Goal: Task Accomplishment & Management: Manage account settings

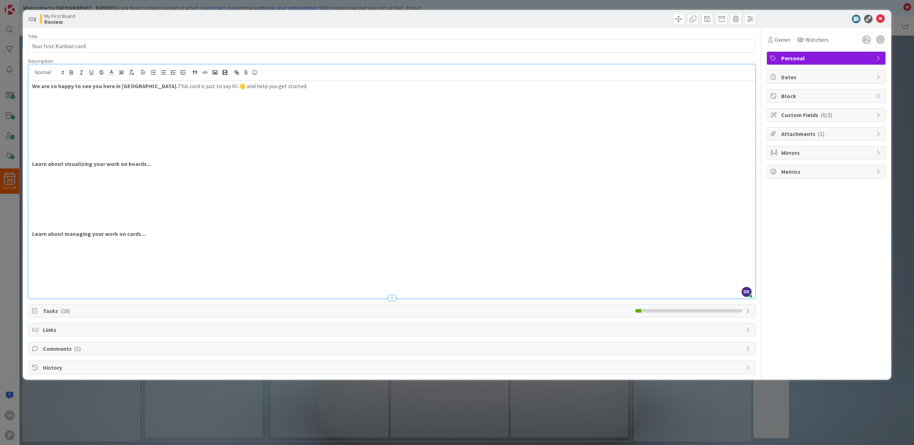
click at [119, 311] on span "Tasks ( 18 )" at bounding box center [337, 311] width 589 height 9
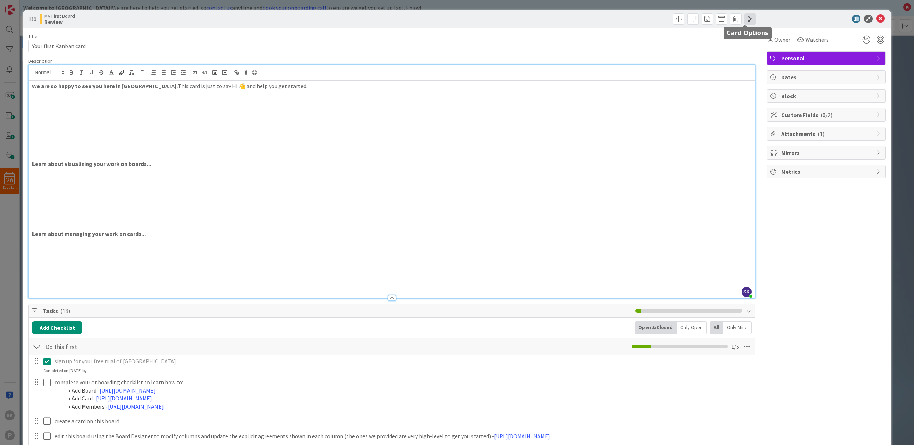
click at [744, 17] on span at bounding box center [749, 18] width 11 height 11
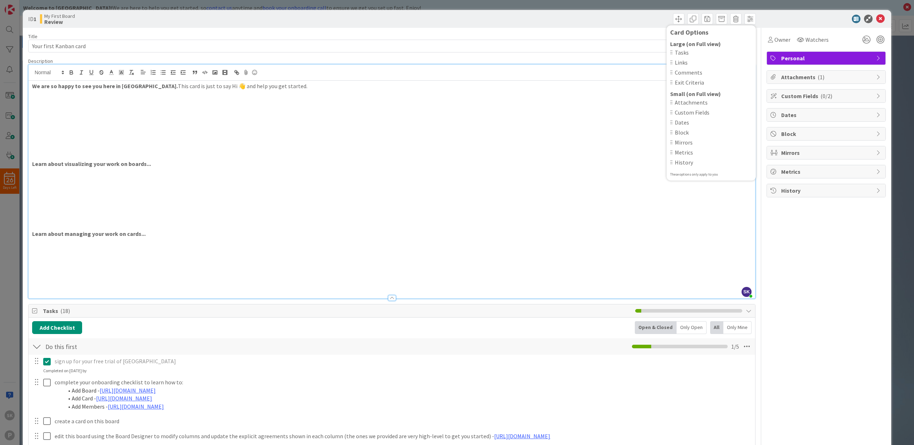
click at [819, 21] on div at bounding box center [822, 19] width 126 height 9
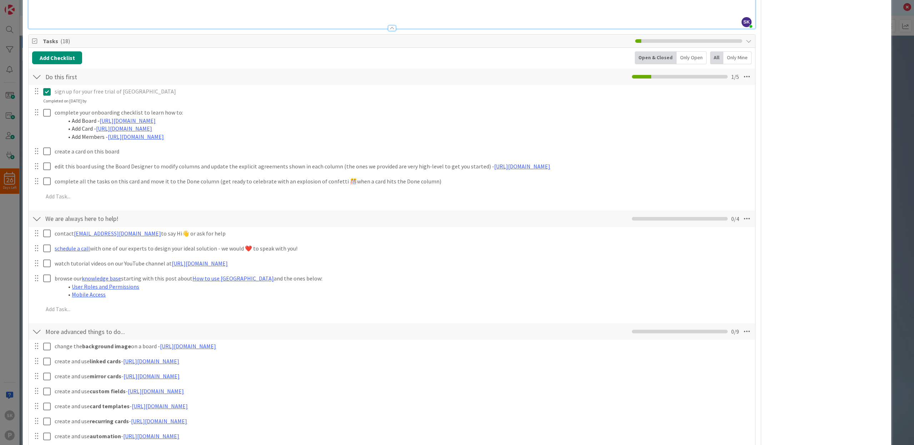
scroll to position [276, 0]
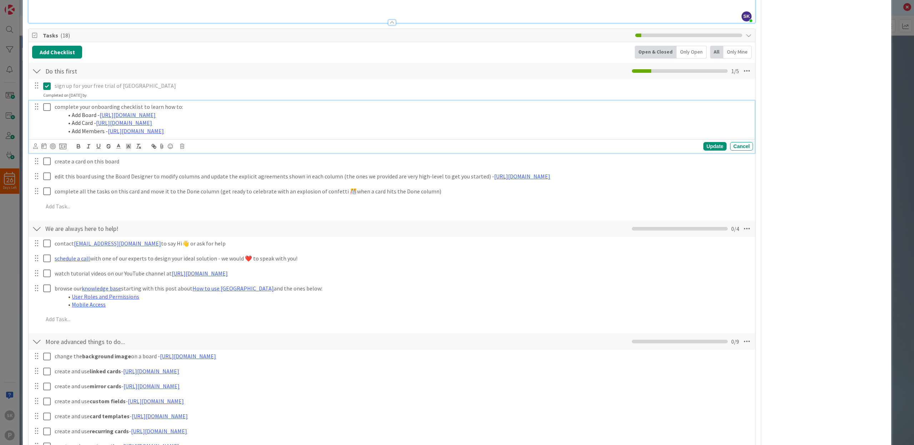
click at [46, 105] on icon at bounding box center [46, 107] width 7 height 9
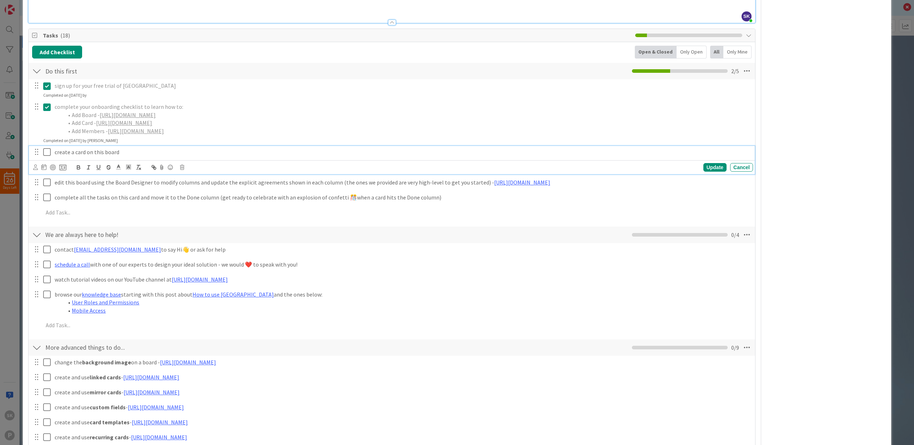
click at [48, 149] on icon at bounding box center [46, 152] width 7 height 9
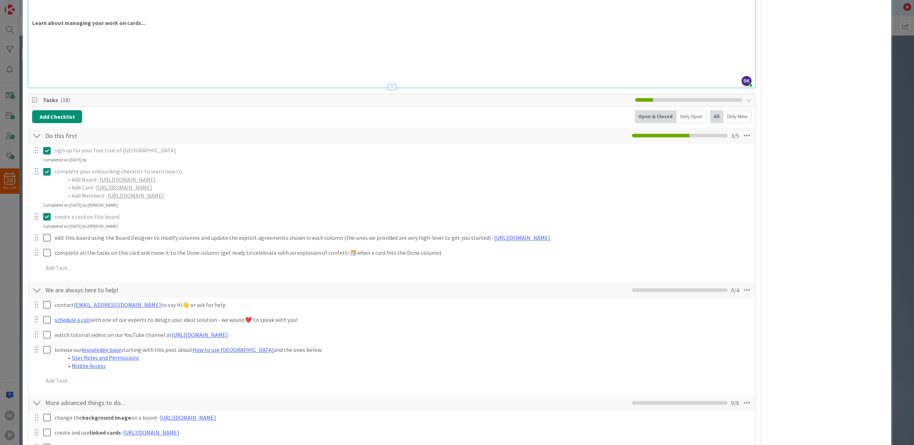
scroll to position [0, 0]
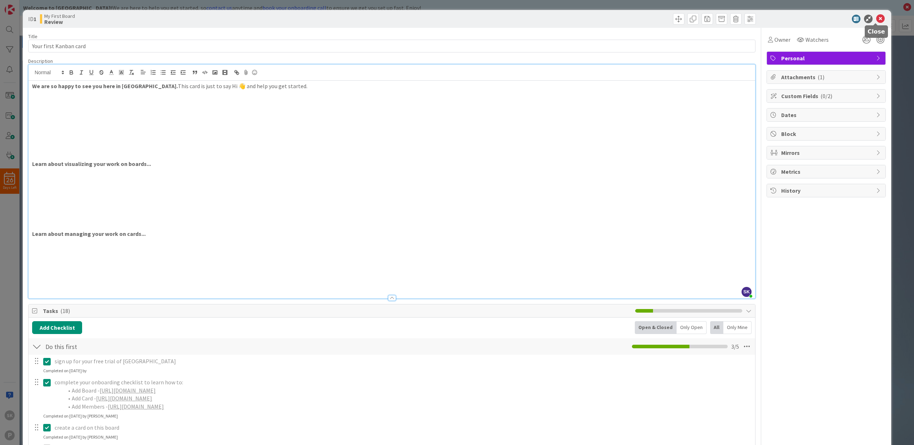
click at [877, 17] on icon at bounding box center [880, 19] width 9 height 9
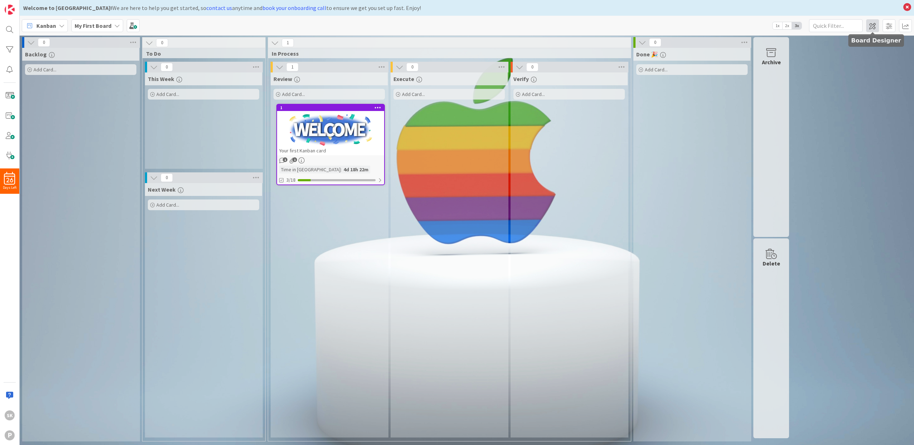
click at [872, 27] on span at bounding box center [872, 25] width 13 height 13
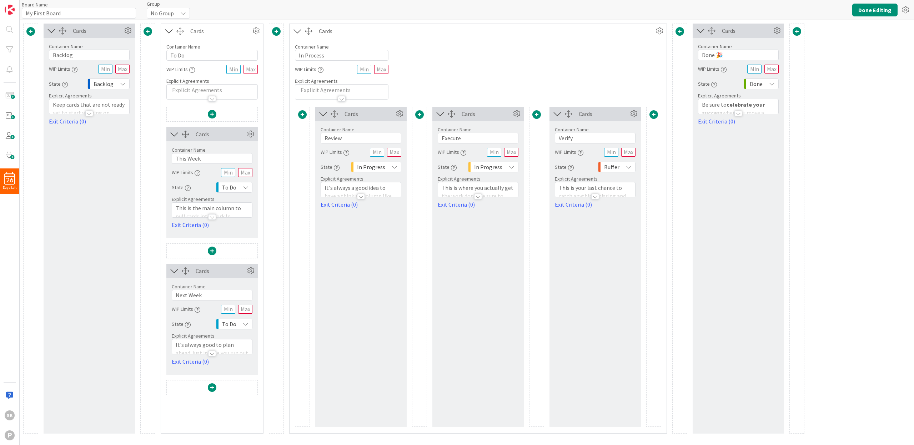
type input "My First Board"
click at [256, 29] on icon at bounding box center [256, 31] width 11 height 11
click at [184, 14] on icon at bounding box center [183, 13] width 6 height 6
click at [222, 11] on div "Board Name 14 / 64 My First Board Group No Group No Group Done Editing" at bounding box center [467, 10] width 894 height 20
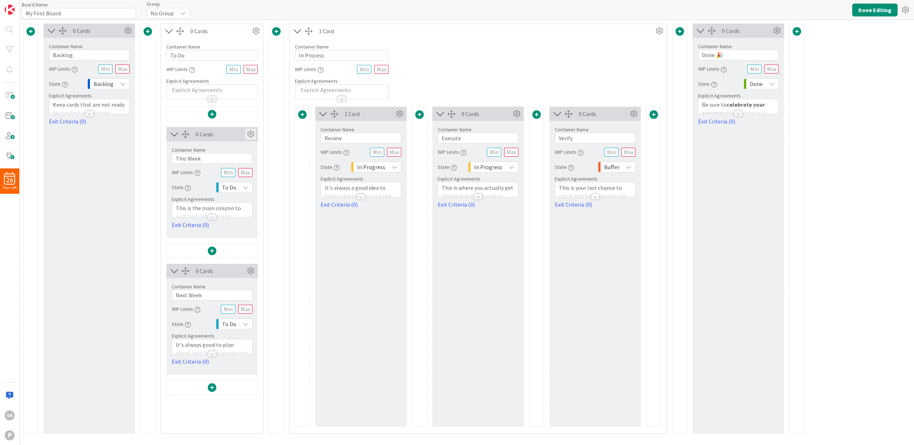
click at [250, 134] on icon at bounding box center [250, 134] width 11 height 11
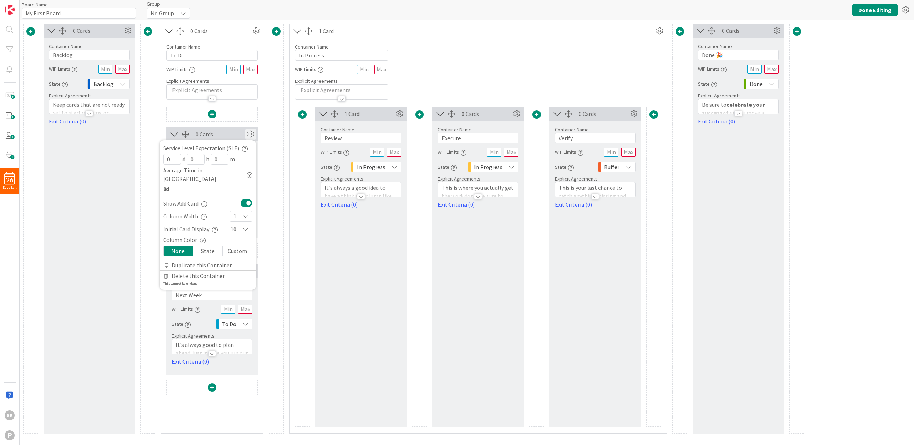
click at [203, 214] on icon "button" at bounding box center [204, 217] width 6 height 6
click at [244, 214] on icon at bounding box center [246, 217] width 6 height 6
click at [239, 240] on icon at bounding box center [237, 245] width 6 height 11
click at [214, 227] on icon "button" at bounding box center [215, 230] width 6 height 6
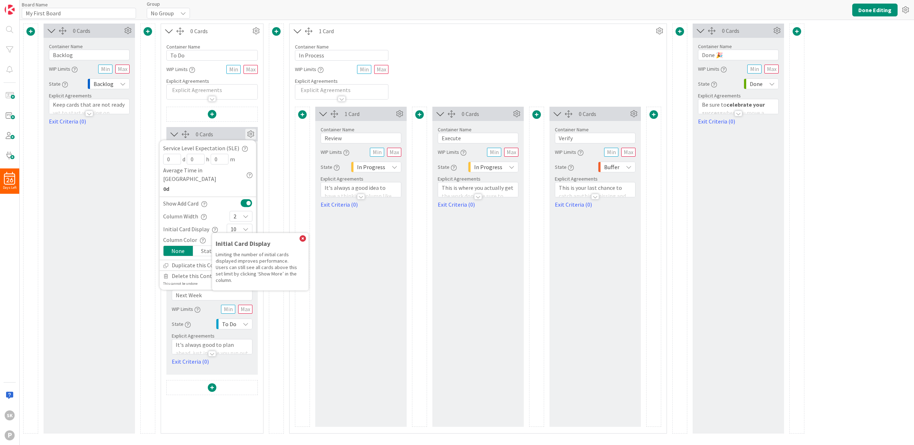
click at [214, 227] on icon "button" at bounding box center [215, 230] width 6 height 6
click at [209, 246] on div "State" at bounding box center [208, 251] width 30 height 10
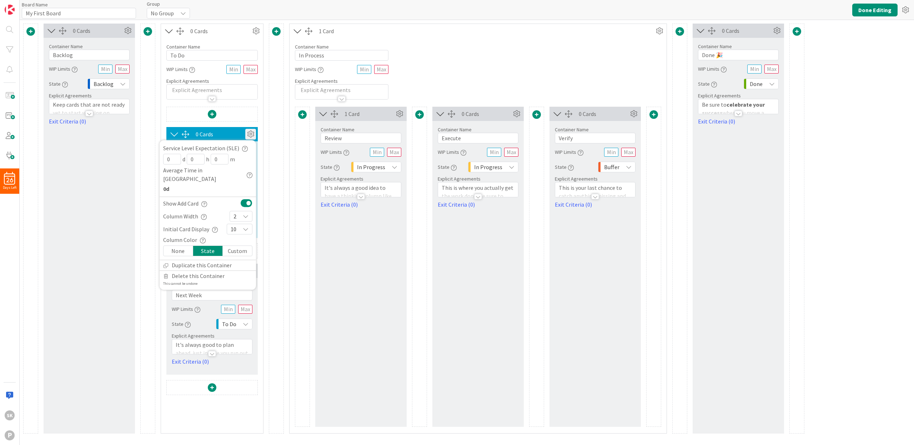
click at [229, 134] on div "0 Cards" at bounding box center [221, 134] width 50 height 9
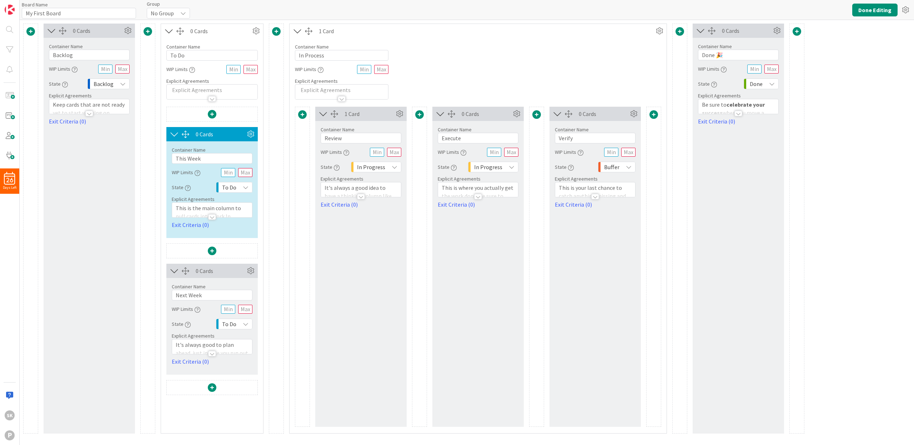
click at [246, 188] on icon at bounding box center [246, 188] width 6 height 6
click at [246, 324] on icon at bounding box center [246, 324] width 6 height 6
click at [184, 396] on div at bounding box center [212, 389] width 91 height 16
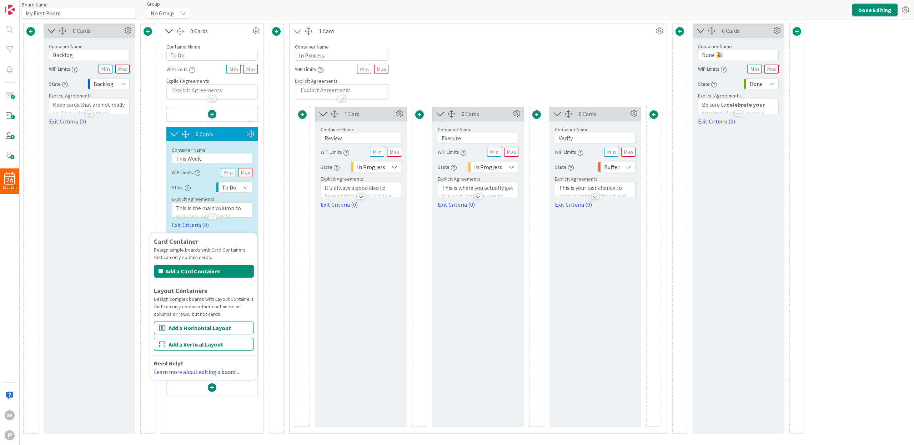
click at [206, 402] on div "0 Cards Service Level Expectation (SLE) 0 d 0 h 0 m Average Time in Column 0d S…" at bounding box center [211, 270] width 91 height 327
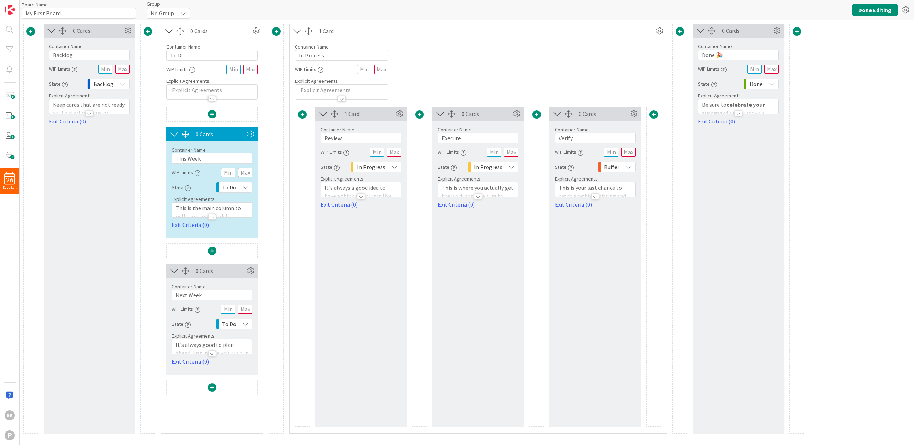
click at [271, 133] on div at bounding box center [276, 229] width 15 height 410
click at [219, 146] on div "Container Name 9 / 64 This Week" at bounding box center [212, 152] width 81 height 22
click at [250, 270] on icon at bounding box center [250, 271] width 11 height 11
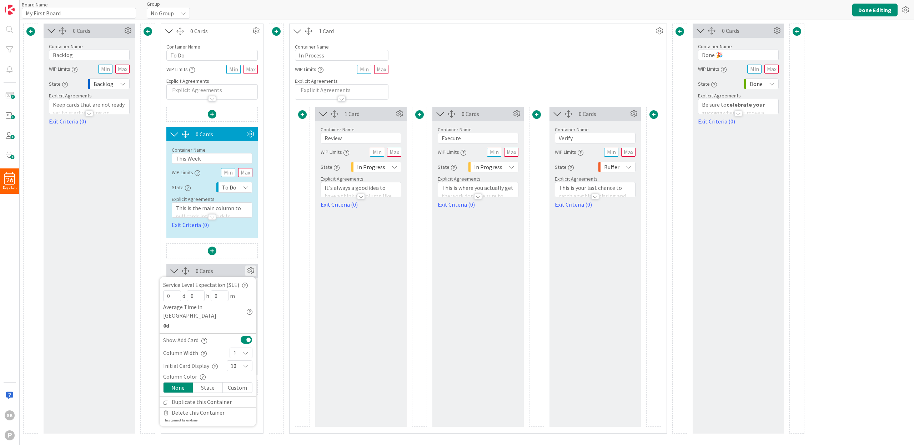
click at [246, 350] on icon at bounding box center [246, 353] width 6 height 6
click at [235, 229] on icon at bounding box center [237, 234] width 6 height 11
click at [279, 225] on div at bounding box center [276, 229] width 15 height 410
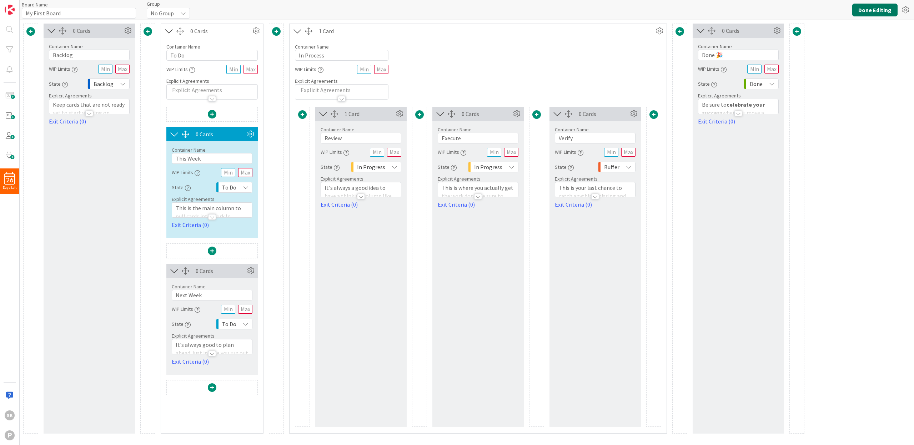
click at [881, 13] on button "Done Editing" at bounding box center [874, 10] width 45 height 13
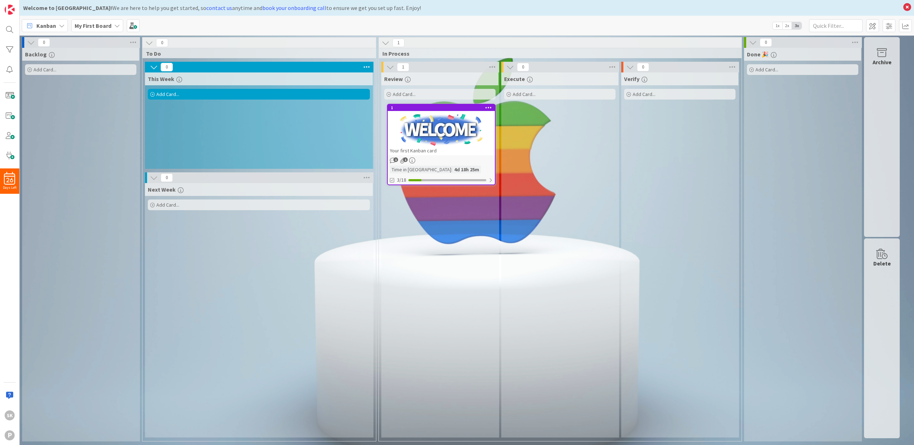
click at [256, 261] on div "Next Week Add Card..." at bounding box center [259, 310] width 228 height 255
click at [873, 25] on span at bounding box center [872, 25] width 13 height 13
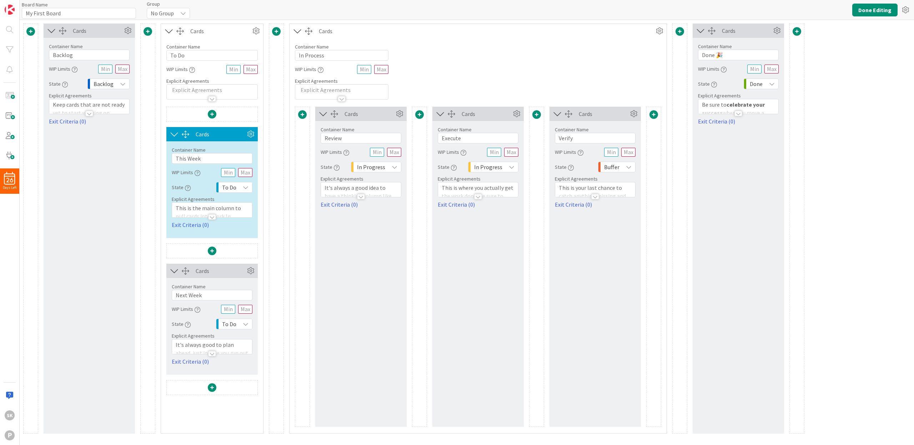
type input "My First Board"
click at [241, 187] on div "To Do" at bounding box center [234, 187] width 36 height 11
click at [198, 185] on div "State To Do Backlog None Buffer To Do In Progress Done" at bounding box center [212, 187] width 81 height 13
click at [251, 132] on icon at bounding box center [250, 134] width 11 height 11
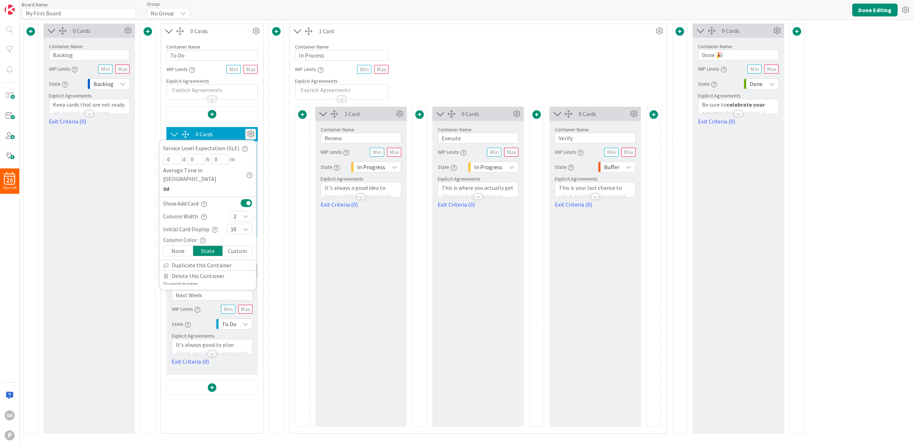
click at [177, 246] on div "None" at bounding box center [179, 251] width 30 height 10
click at [251, 134] on icon at bounding box center [250, 134] width 11 height 11
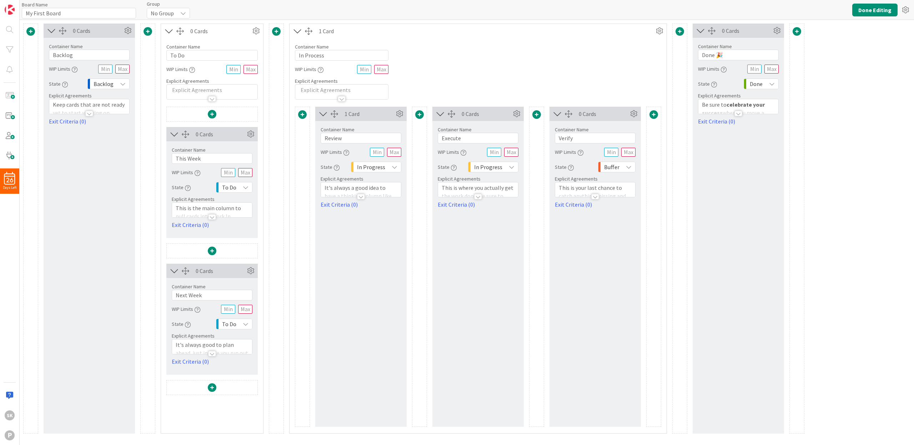
click at [246, 188] on icon at bounding box center [246, 188] width 6 height 6
click at [203, 187] on div "State To Do Backlog None Buffer To Do In Progress Done" at bounding box center [212, 187] width 81 height 13
click at [876, 6] on button "Done Editing" at bounding box center [874, 10] width 45 height 13
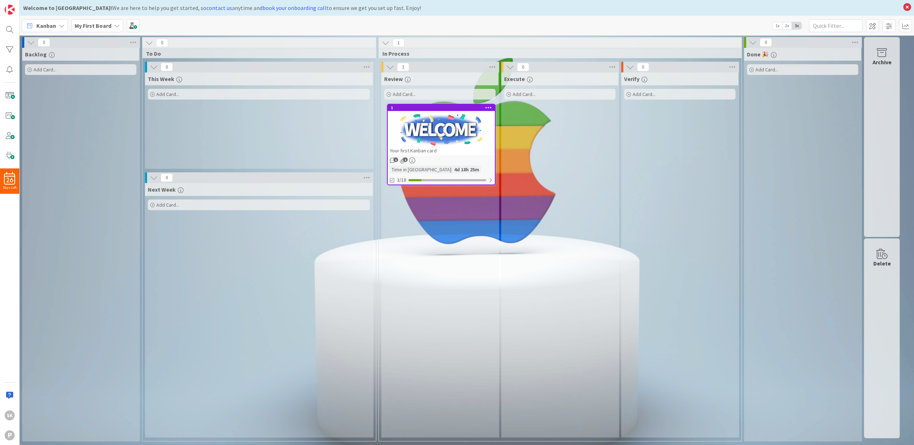
click at [180, 95] on div "Add Card..." at bounding box center [259, 94] width 222 height 11
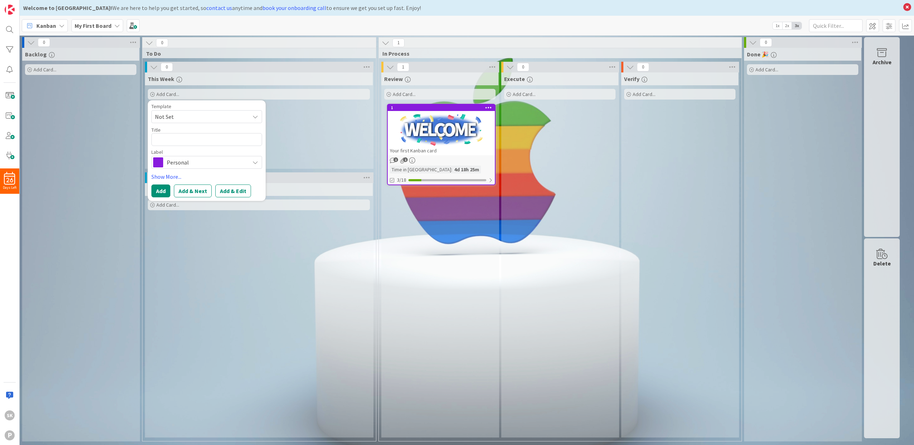
type textarea "x"
type textarea "C"
type textarea "x"
type textarea "Ca"
type textarea "x"
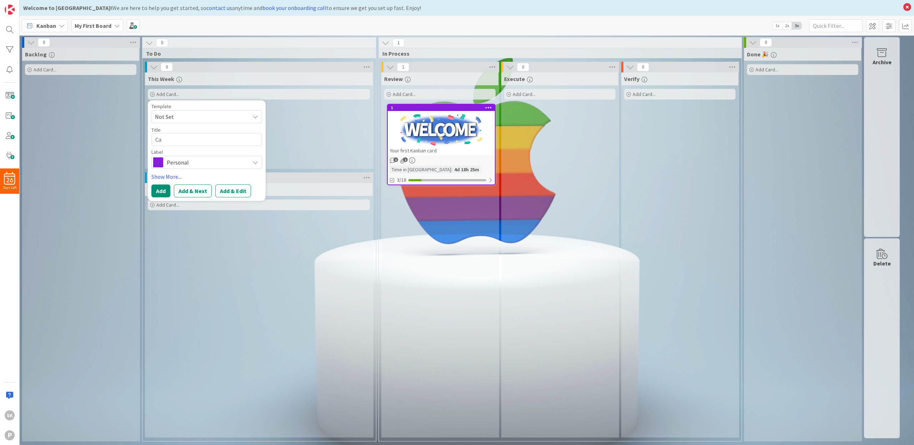
type textarea "Car"
type textarea "x"
type textarea "Card"
type textarea "x"
type textarea "Card"
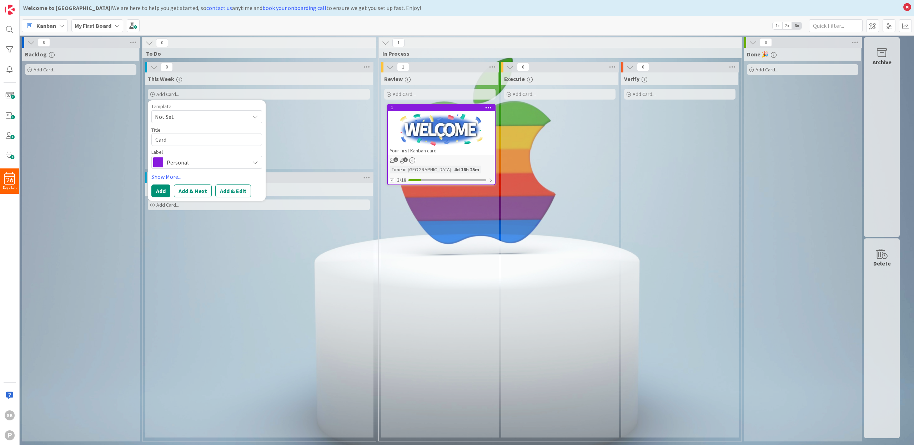
type textarea "x"
type textarea "Card 1"
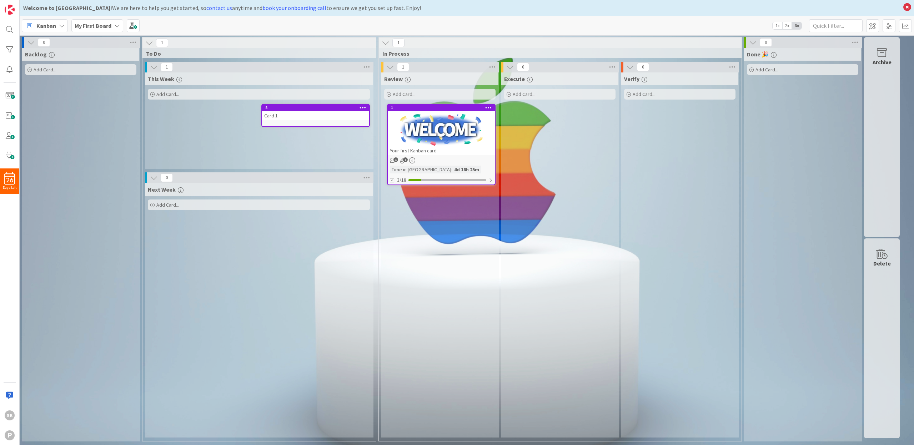
click at [182, 95] on div "Add Card..." at bounding box center [259, 94] width 222 height 11
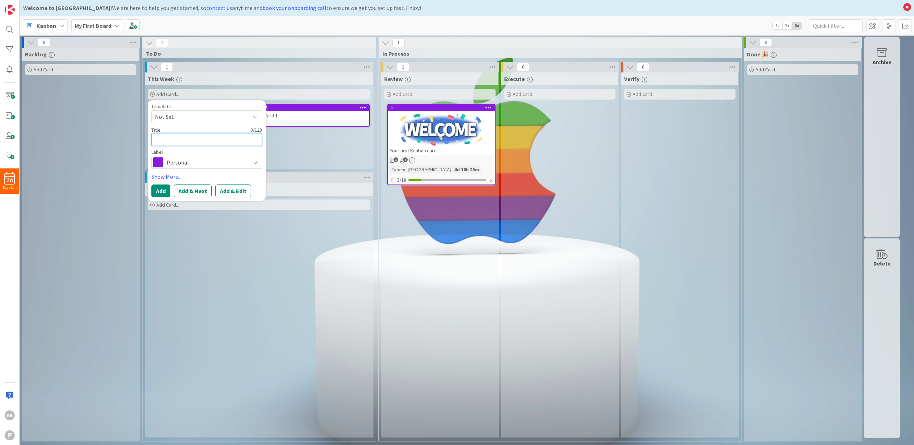
type textarea "x"
type textarea "C"
type textarea "x"
type textarea "Ca"
type textarea "x"
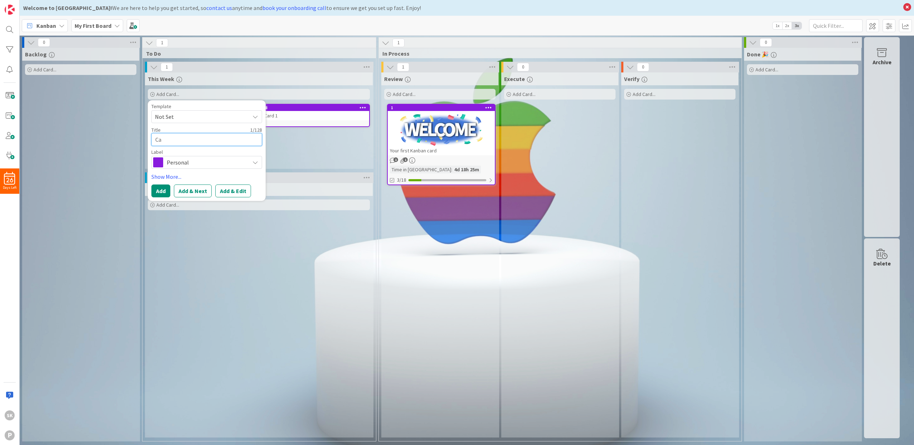
type textarea "Car"
type textarea "x"
type textarea "Card"
type textarea "x"
type textarea "Card"
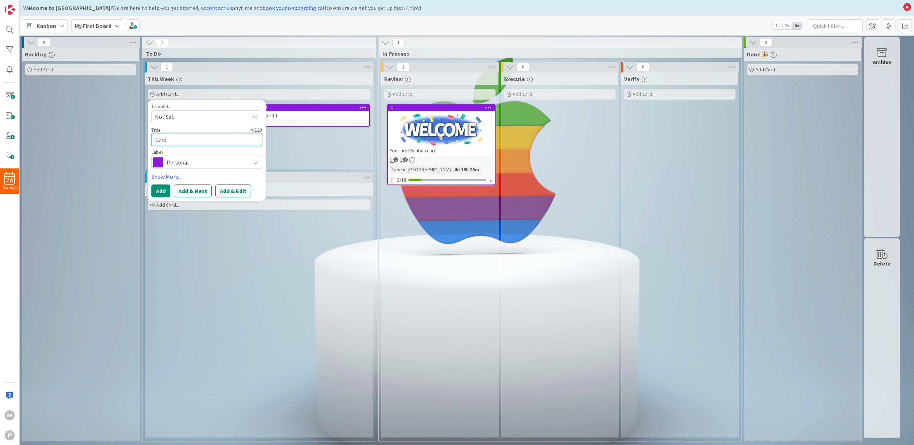
type textarea "x"
type textarea "Card 2"
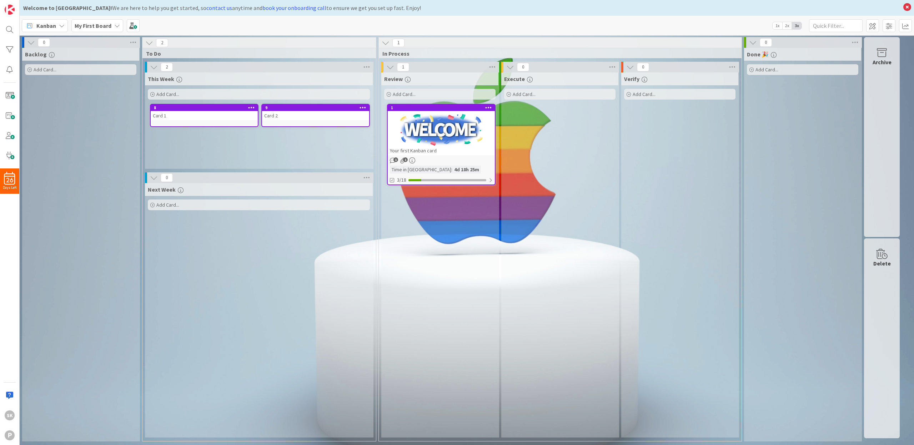
click at [184, 206] on div "Add Card..." at bounding box center [259, 205] width 222 height 11
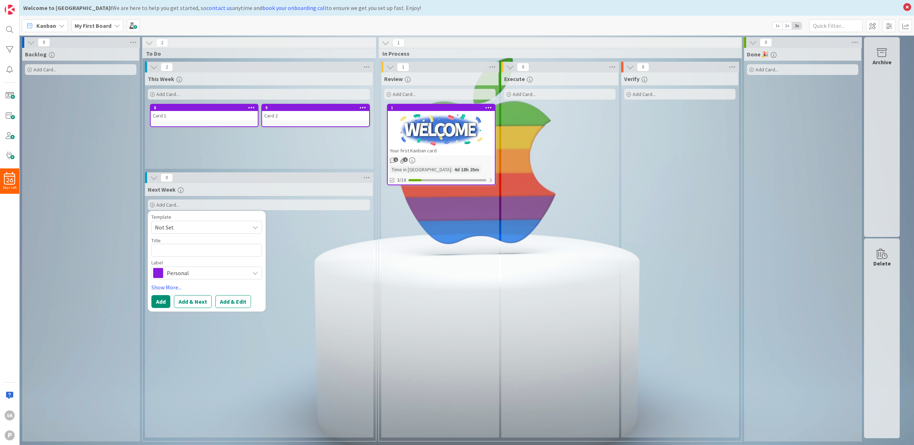
type textarea "x"
type textarea "C"
type textarea "x"
type textarea "Ca"
type textarea "x"
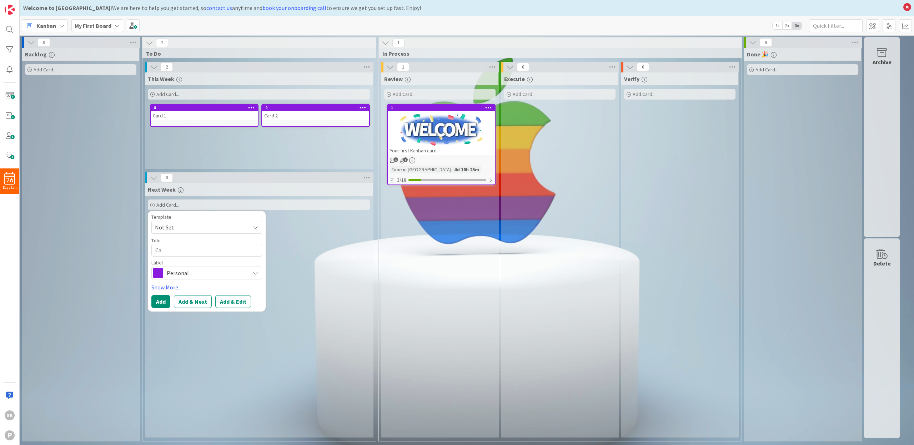
type textarea "Car"
type textarea "x"
type textarea "Card"
type textarea "x"
type textarea "Card"
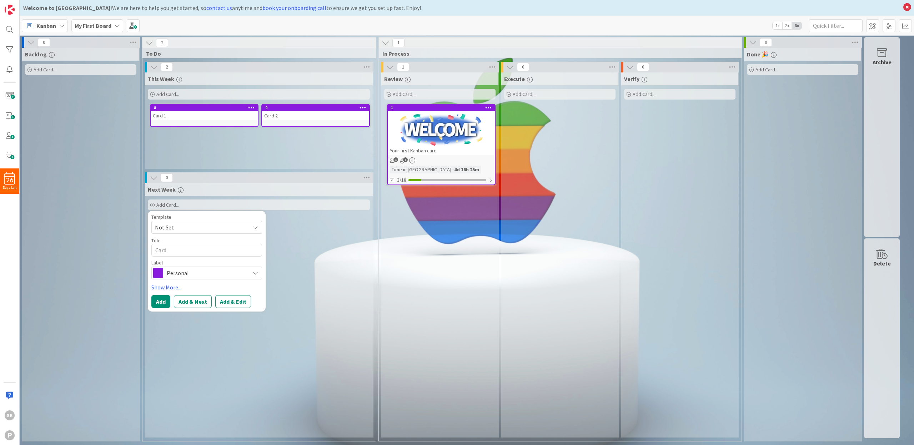
type textarea "x"
type textarea "Card 3"
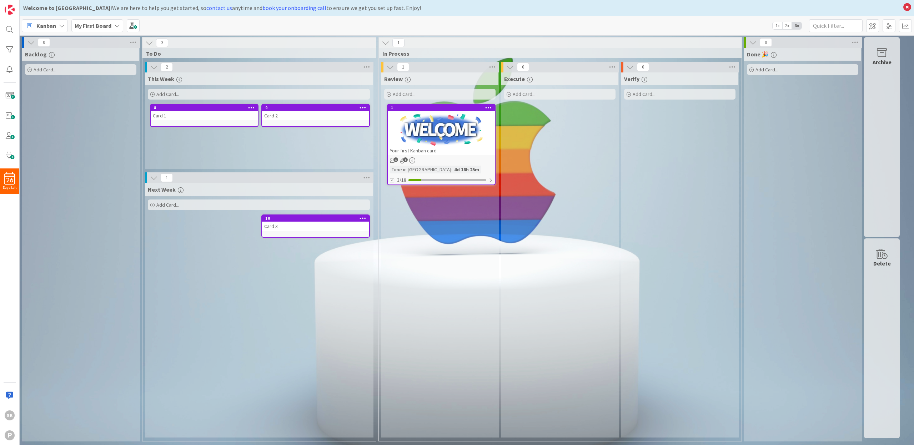
click at [180, 189] on icon "button" at bounding box center [181, 190] width 6 height 6
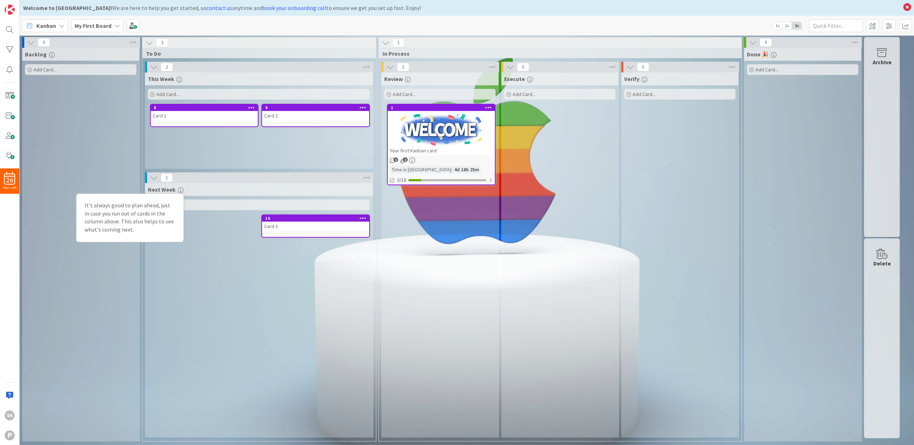
click at [180, 189] on icon "button" at bounding box center [181, 190] width 6 height 6
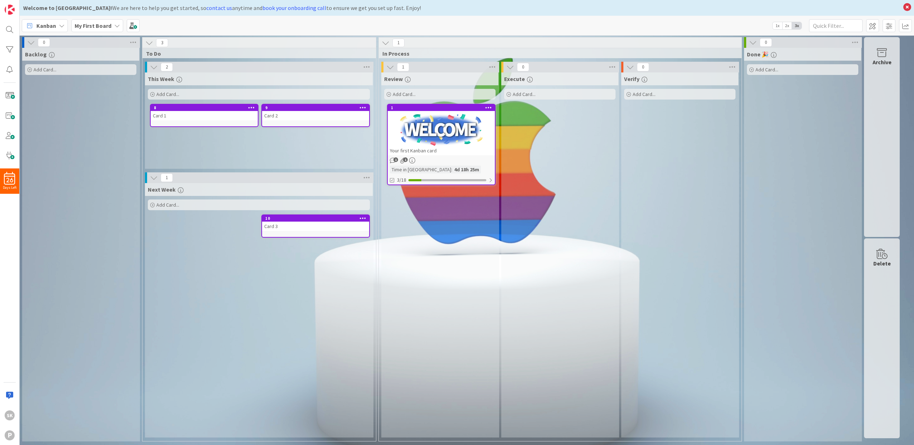
click at [446, 132] on div at bounding box center [441, 130] width 107 height 32
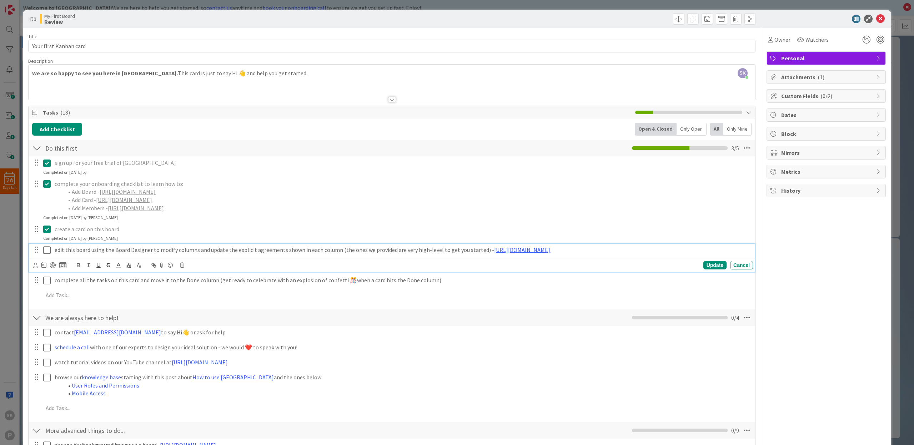
click at [47, 250] on icon at bounding box center [46, 250] width 7 height 9
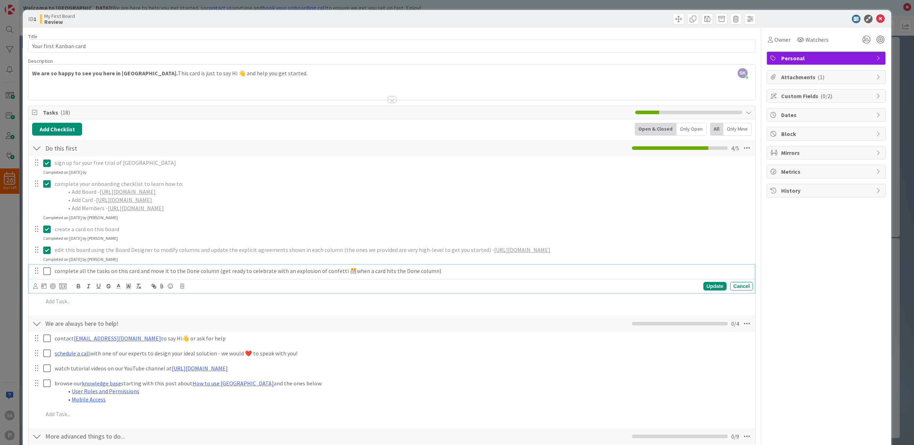
click at [49, 270] on icon at bounding box center [46, 271] width 7 height 9
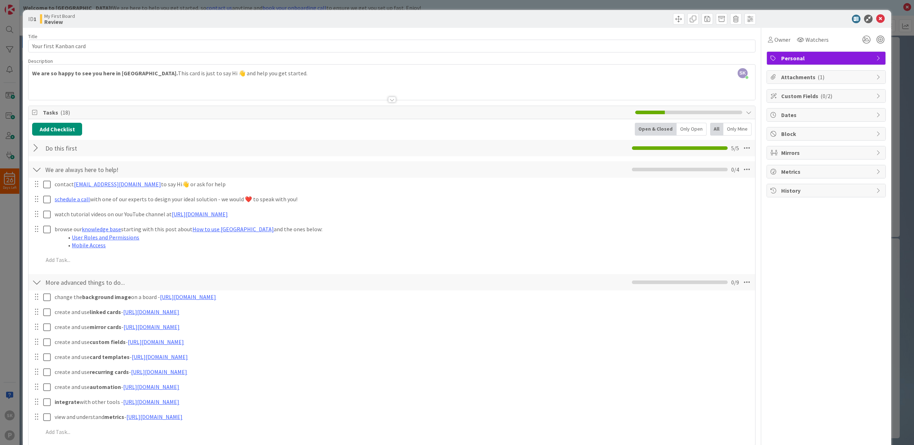
click at [33, 148] on div at bounding box center [36, 148] width 9 height 13
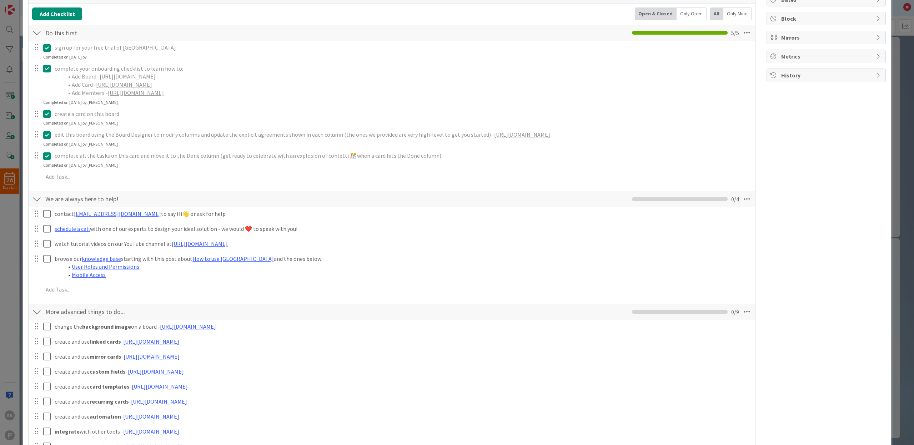
scroll to position [119, 0]
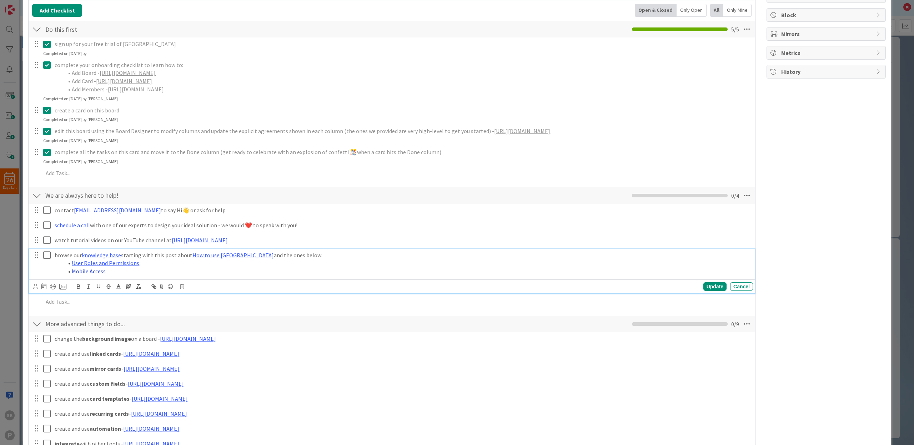
click at [91, 270] on link "Mobile Access" at bounding box center [89, 271] width 34 height 7
click at [82, 282] on link "[URL][DOMAIN_NAME]" at bounding box center [70, 284] width 49 height 9
click at [214, 309] on div "We are always here to help! Checklist Name 27 / 64 We are always here to help! …" at bounding box center [392, 249] width 727 height 125
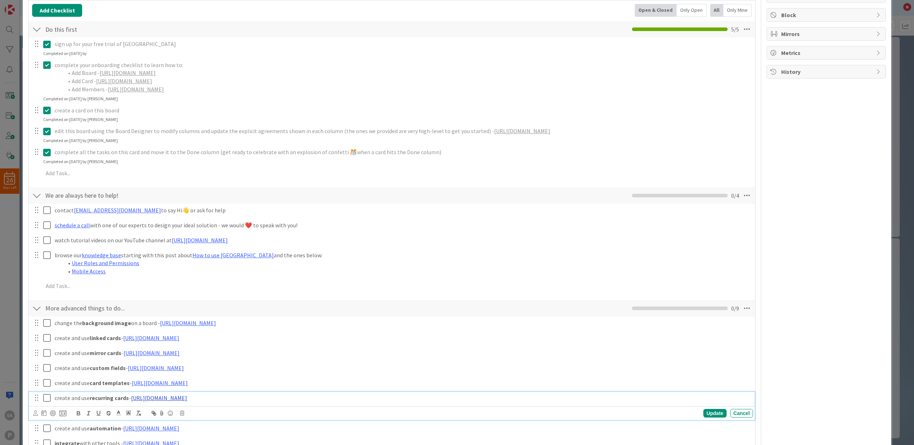
click at [179, 396] on link "[URL][DOMAIN_NAME]" at bounding box center [159, 398] width 56 height 7
click at [193, 411] on link "[URL][DOMAIN_NAME]" at bounding box center [175, 411] width 49 height 9
click at [388, 353] on p "create and use mirror cards - [URL][DOMAIN_NAME]" at bounding box center [403, 353] width 696 height 8
click at [370, 301] on div "More advanced things to do... Checklist Name 29 / 64 More advanced things to do…" at bounding box center [392, 308] width 727 height 16
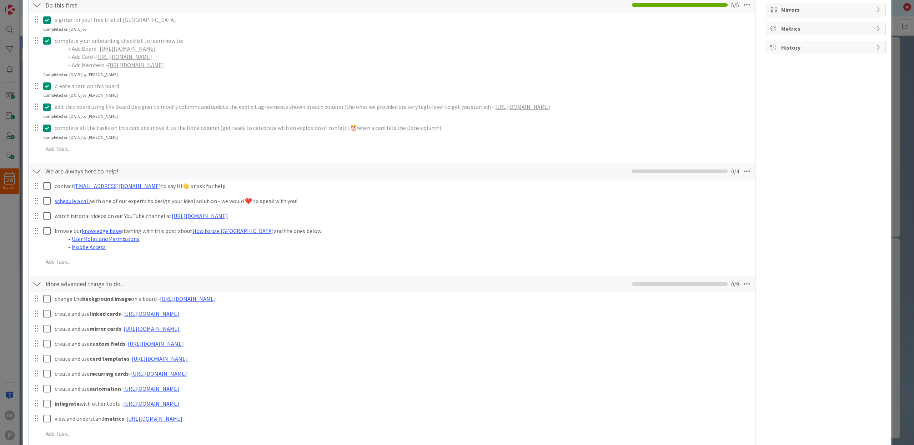
scroll to position [196, 0]
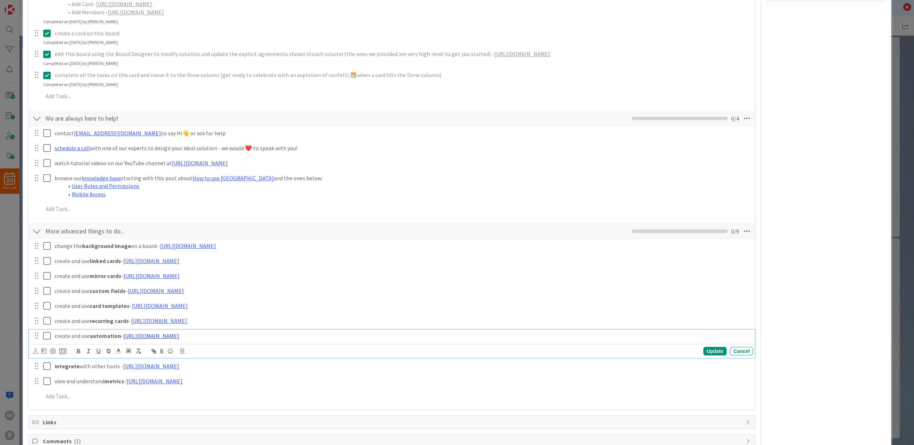
click at [179, 334] on link "[URL][DOMAIN_NAME]" at bounding box center [151, 335] width 56 height 7
click at [184, 346] on link "[URL][DOMAIN_NAME]" at bounding box center [161, 349] width 49 height 9
click at [165, 403] on div "More advanced things to do... Checklist Name 29 / 64 More advanced things to do…" at bounding box center [392, 314] width 727 height 184
click at [159, 347] on link "[URL][DOMAIN_NAME]" at bounding box center [151, 350] width 56 height 7
click at [154, 360] on link "[URL][DOMAIN_NAME]" at bounding box center [158, 364] width 49 height 9
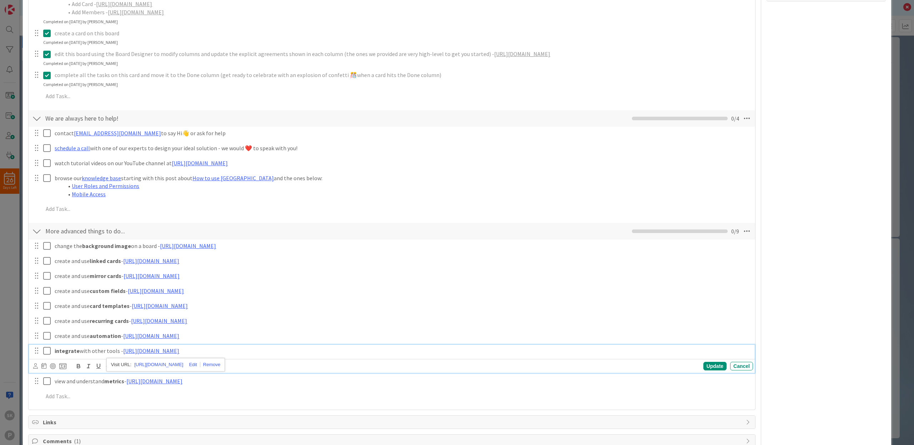
click at [161, 402] on div "change the background image on a board - [URL][DOMAIN_NAME] Update Cancel creat…" at bounding box center [391, 323] width 719 height 166
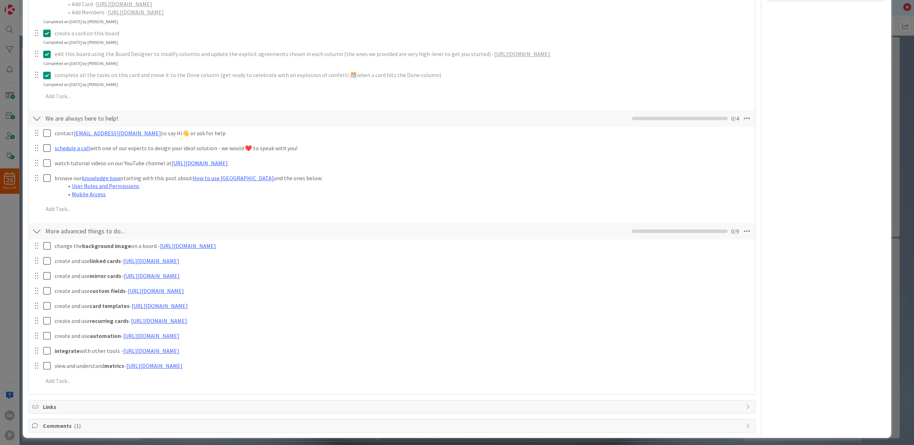
click at [56, 422] on span "Comments ( 1 )" at bounding box center [392, 426] width 699 height 9
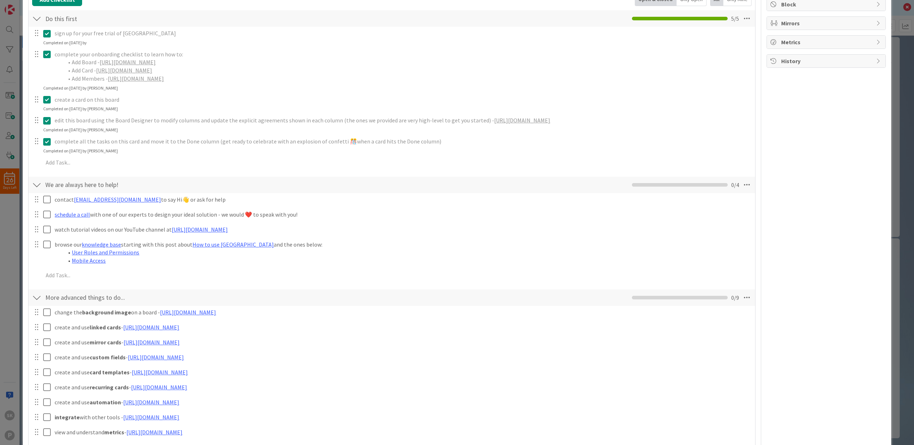
scroll to position [0, 0]
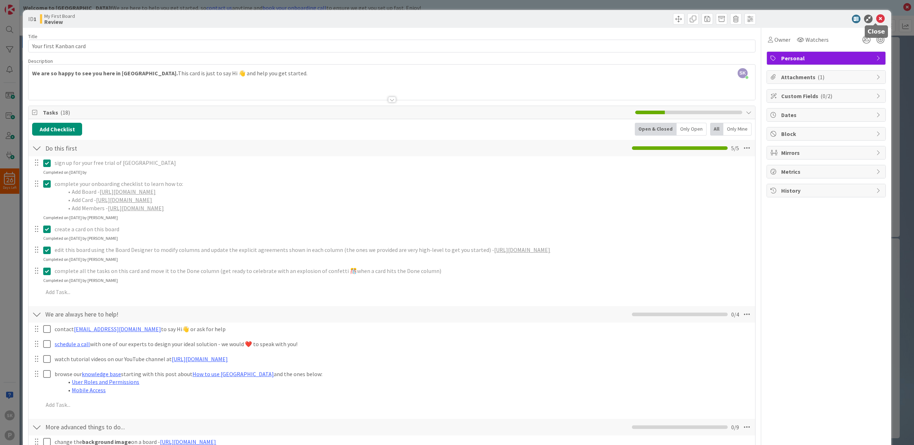
click at [876, 18] on icon at bounding box center [880, 19] width 9 height 9
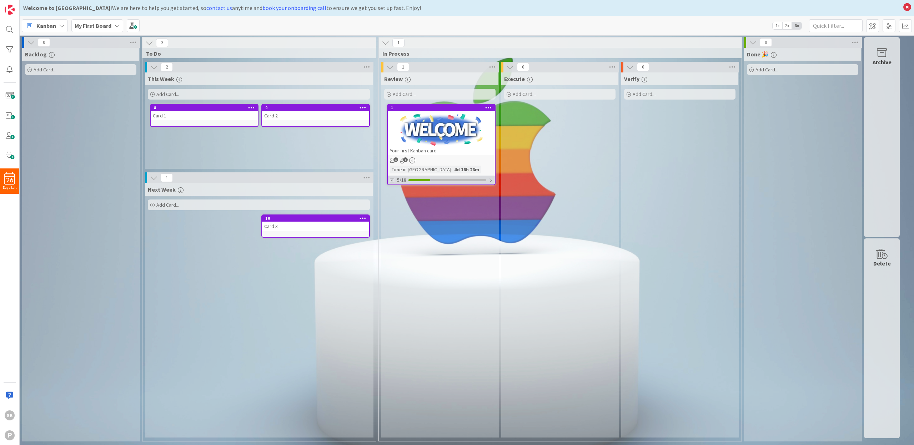
click at [492, 180] on div at bounding box center [490, 180] width 4 height 6
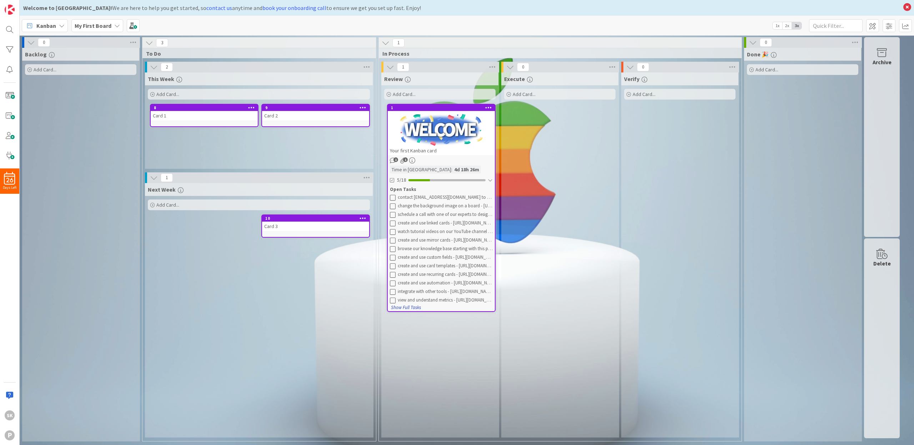
click at [407, 307] on button "Show Full Tasks" at bounding box center [406, 308] width 31 height 8
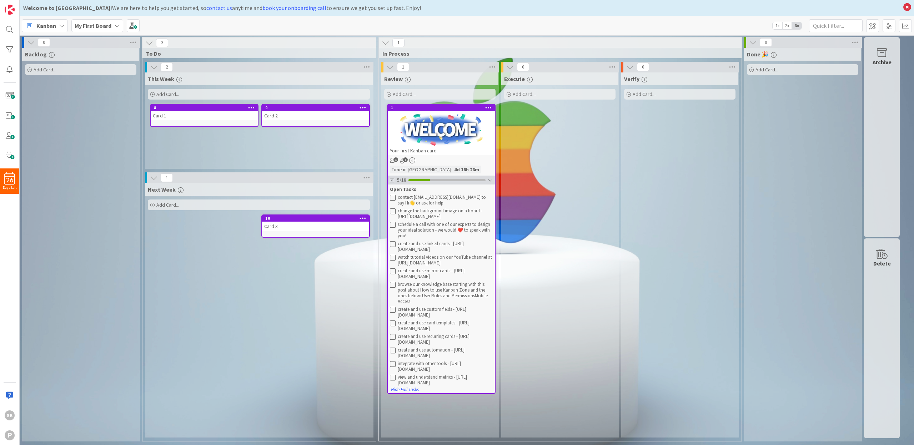
click at [492, 180] on div at bounding box center [490, 180] width 5 height 6
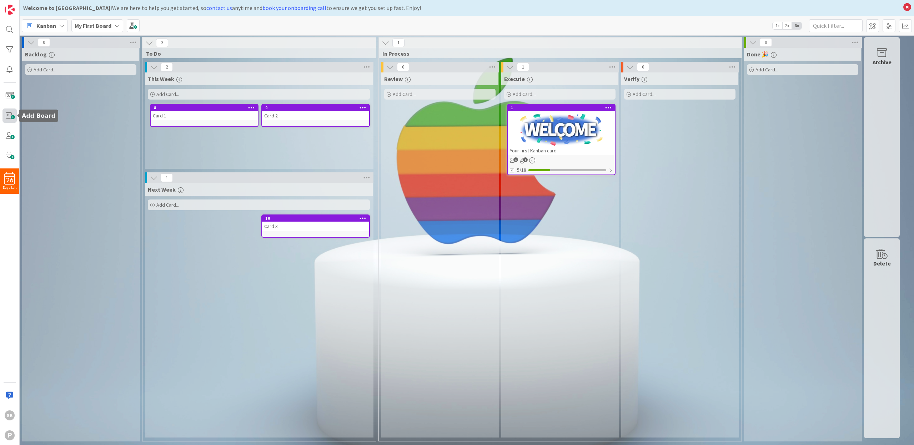
click at [11, 114] on span at bounding box center [9, 116] width 14 height 14
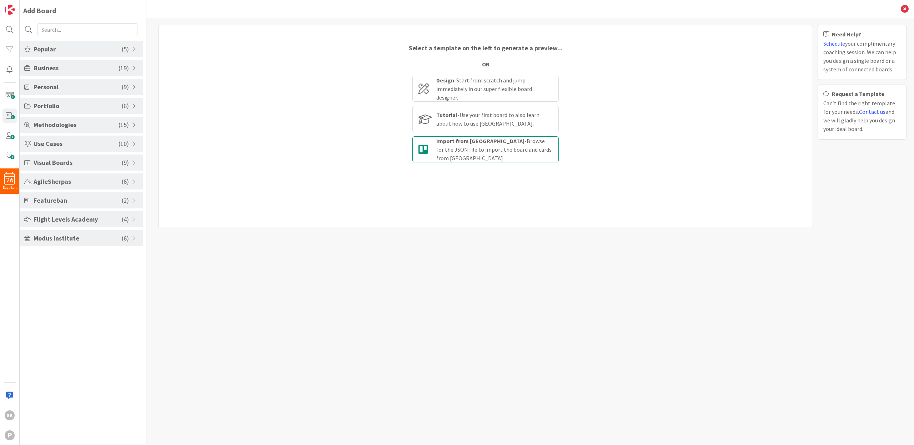
click at [483, 146] on div "Import from [PERSON_NAME] - Browse for the JSON file to import the board and ca…" at bounding box center [494, 150] width 116 height 26
click at [0, 0] on input "Import from [PERSON_NAME] - Browse for the JSON file to import the board and ca…" at bounding box center [0, 0] width 0 height 0
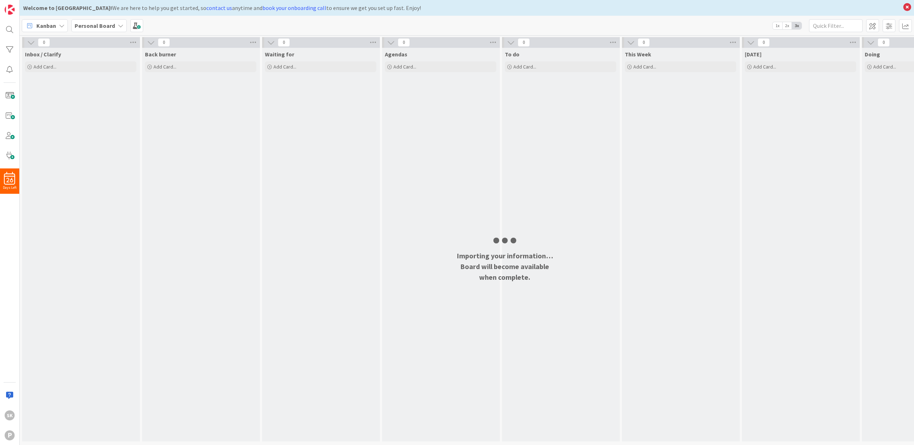
click at [331, 180] on div "Waiting for Add Card..." at bounding box center [320, 245] width 117 height 394
click at [908, 7] on icon at bounding box center [907, 7] width 9 height 10
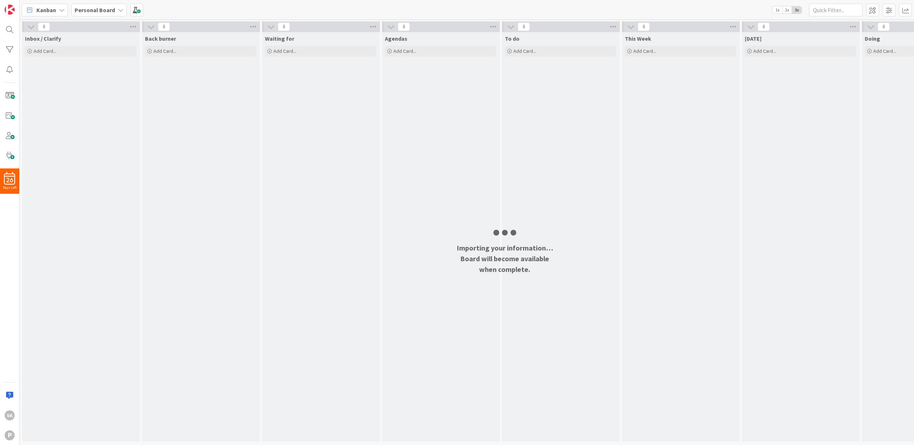
click at [118, 10] on icon at bounding box center [121, 10] width 6 height 6
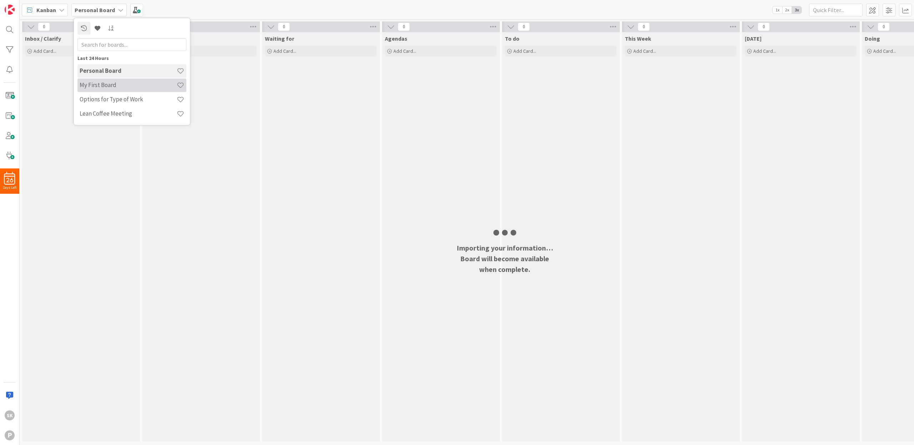
click at [134, 87] on h4 "My First Board" at bounding box center [128, 84] width 97 height 7
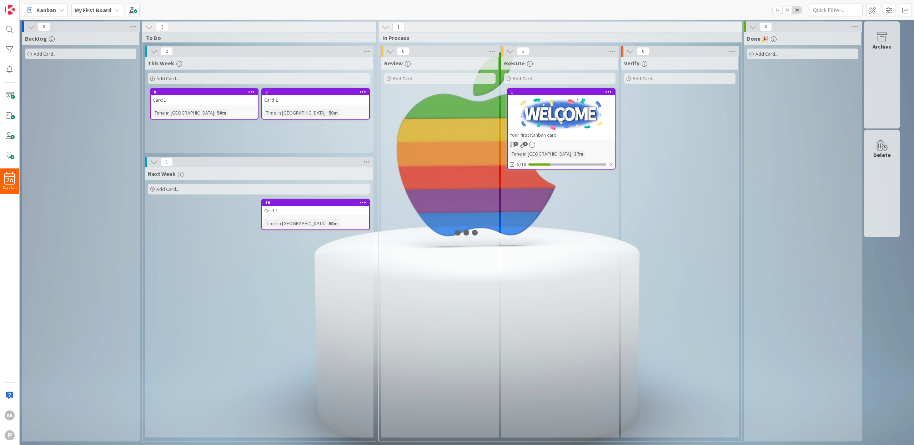
click at [116, 11] on icon at bounding box center [117, 10] width 6 height 6
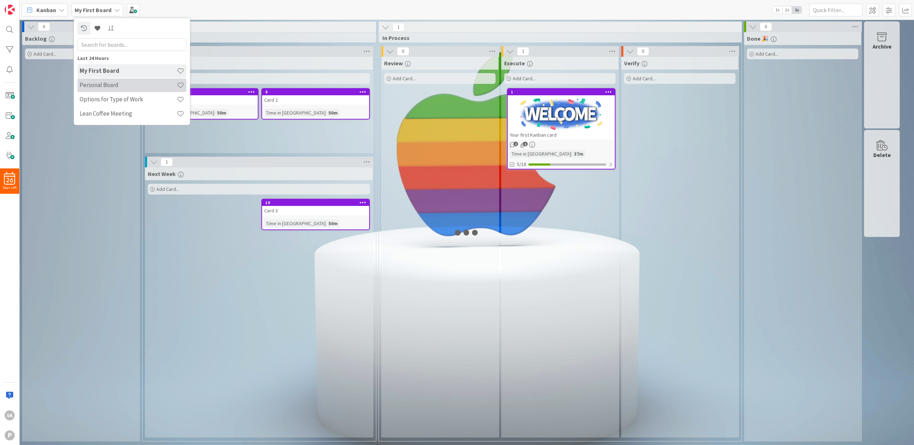
click at [108, 85] on h4 "Personal Board" at bounding box center [128, 84] width 97 height 7
